Goal: Find specific page/section: Find specific page/section

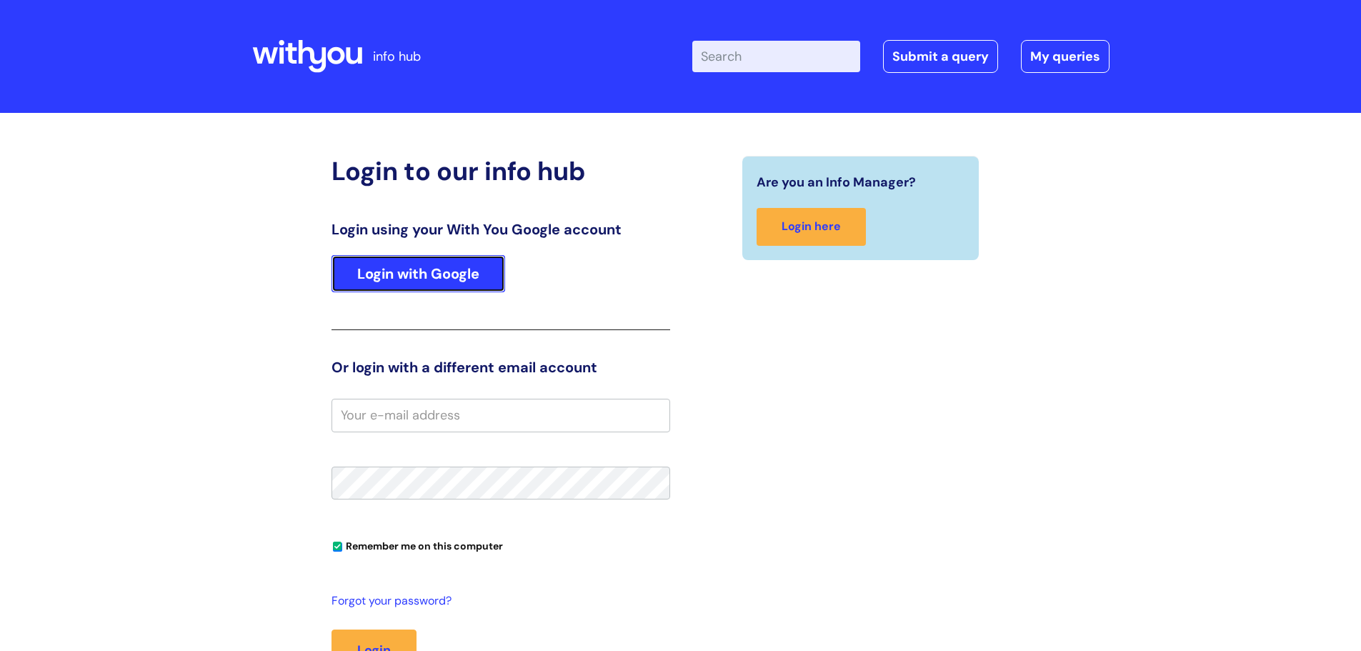
click at [446, 271] on link "Login with Google" at bounding box center [418, 273] width 174 height 37
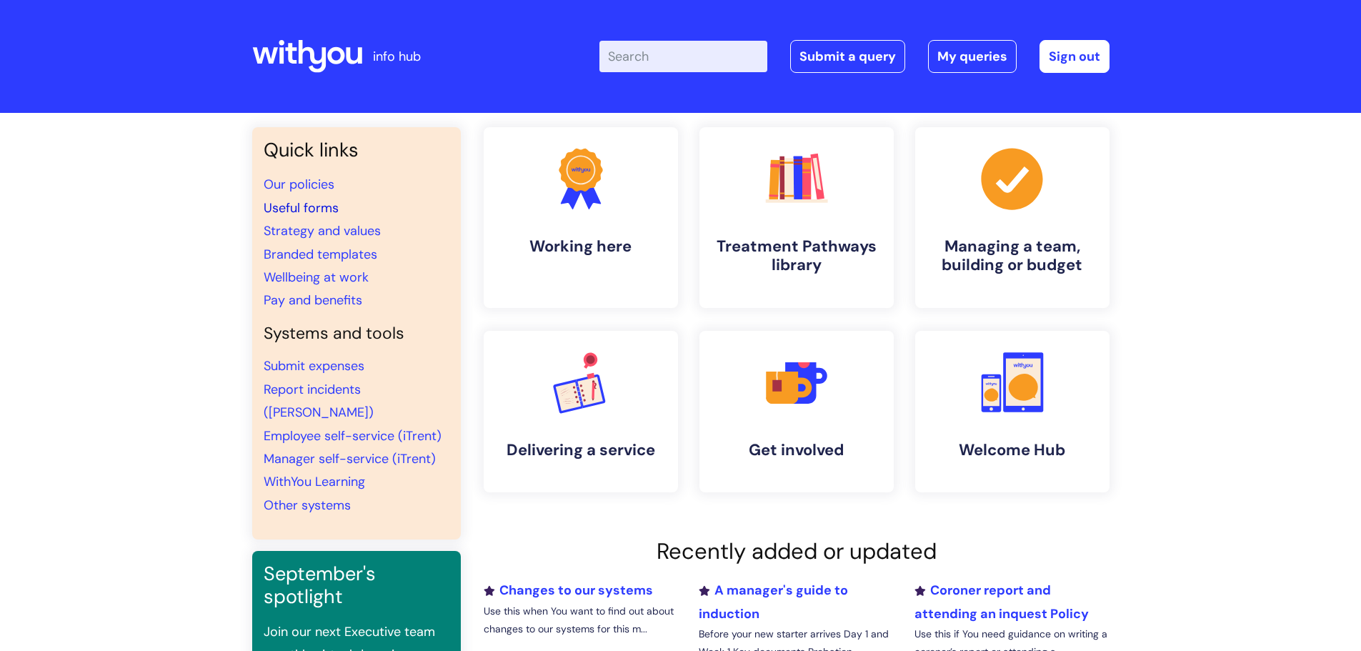
click at [306, 206] on link "Useful forms" at bounding box center [301, 207] width 75 height 17
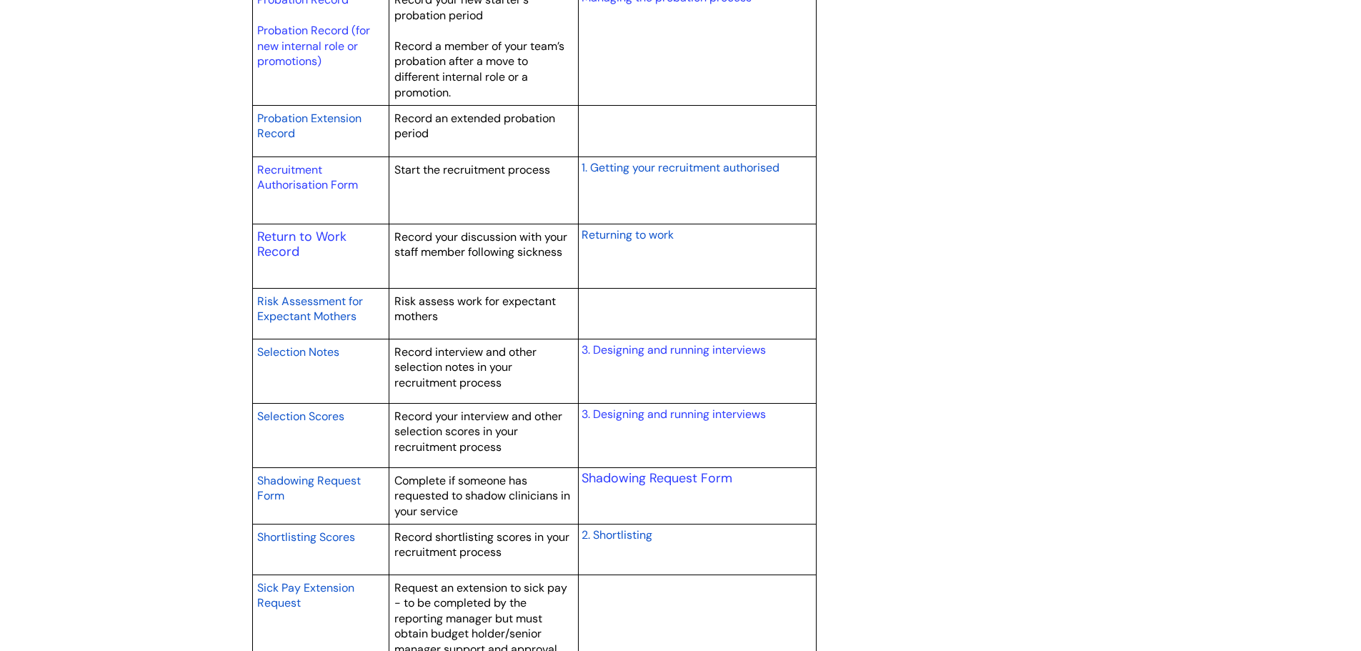
scroll to position [2000, 0]
